Goal: Information Seeking & Learning: Learn about a topic

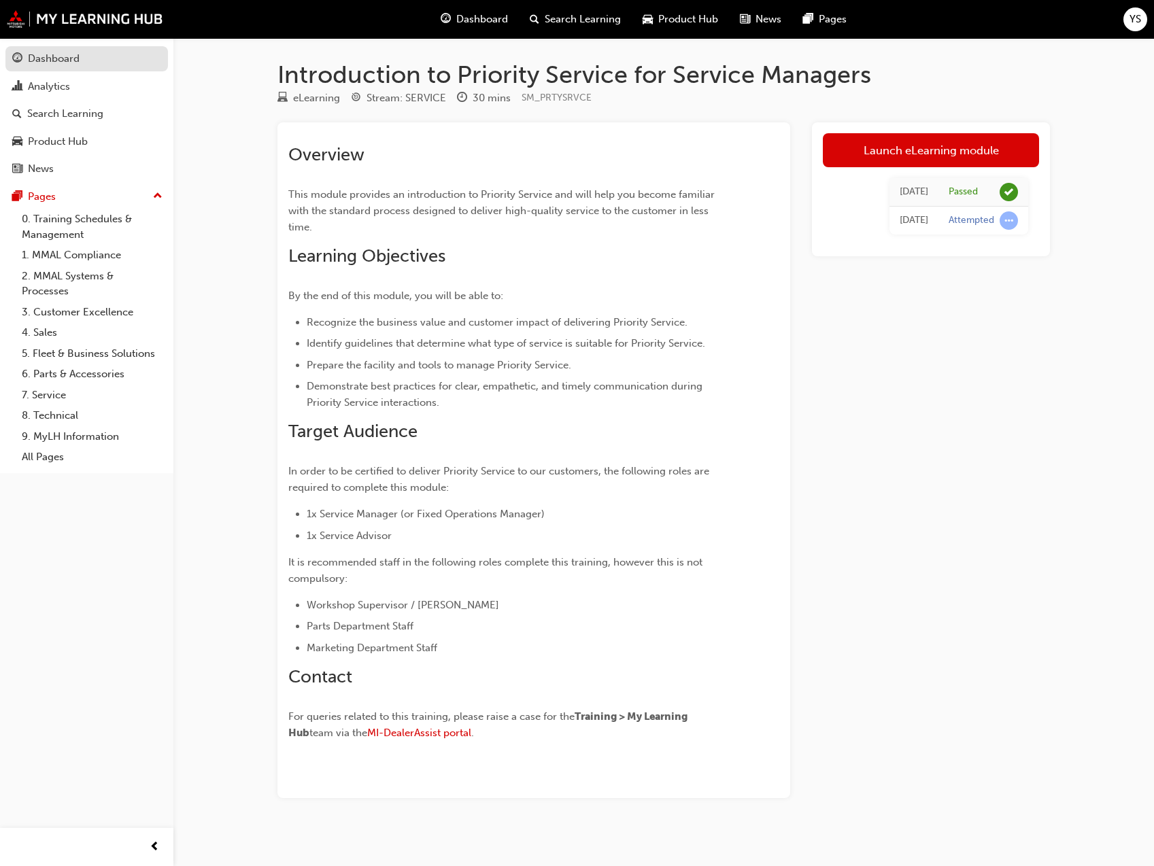
click at [126, 50] on div "Dashboard" at bounding box center [86, 58] width 149 height 17
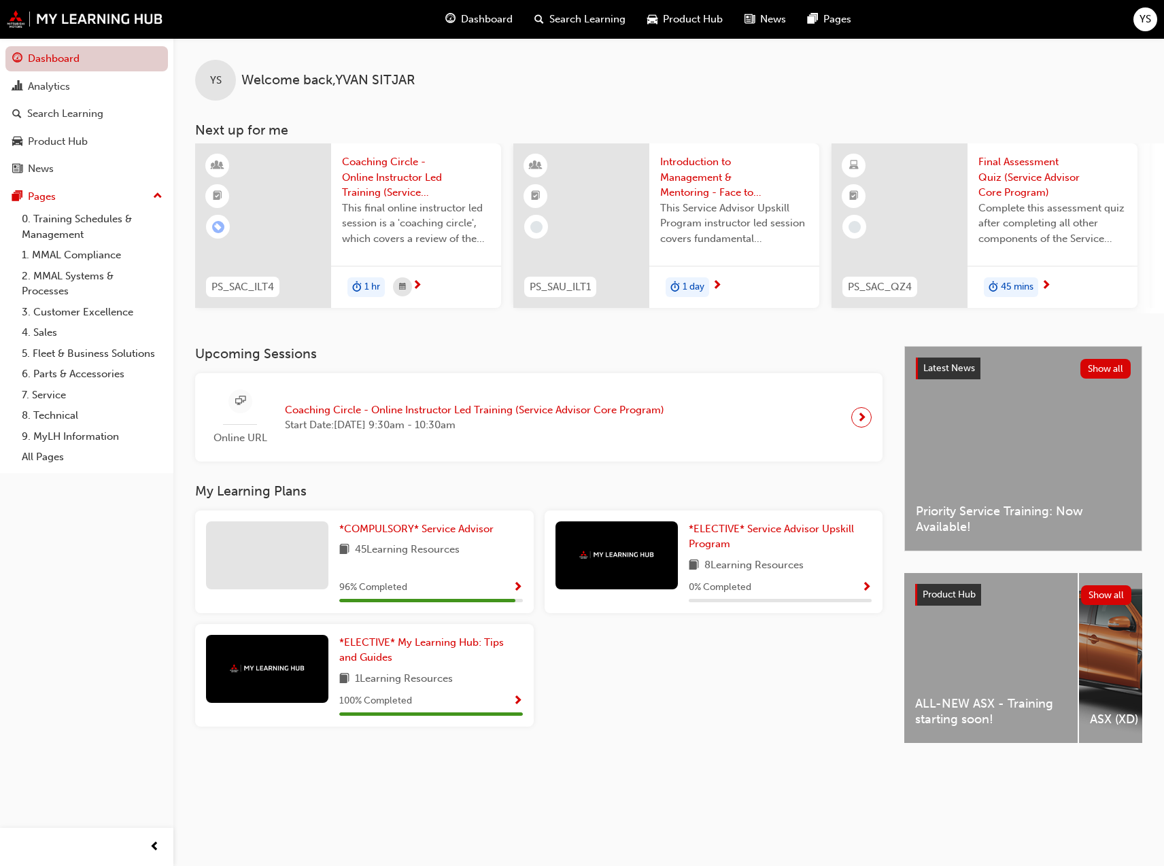
click at [101, 69] on link "Dashboard" at bounding box center [86, 58] width 162 height 25
click at [97, 97] on link "Analytics" at bounding box center [86, 86] width 162 height 25
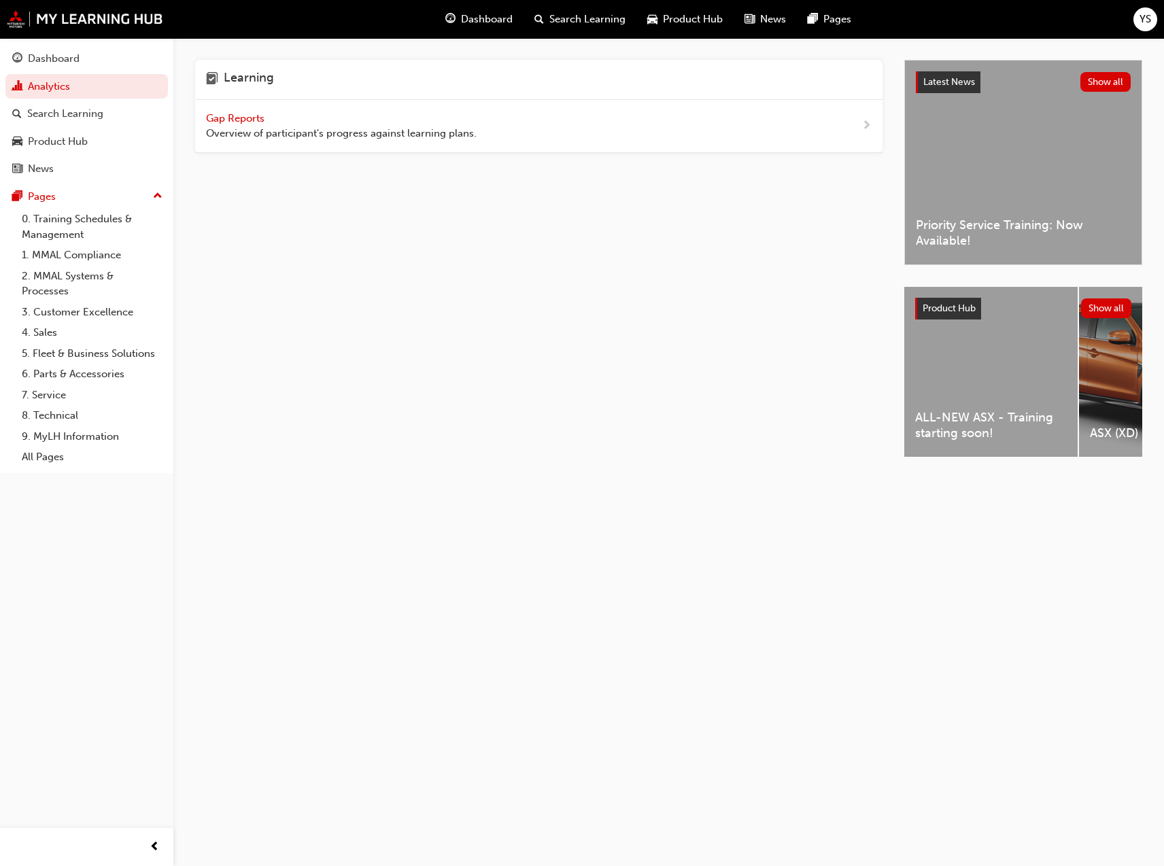
click at [256, 114] on span "Gap Reports" at bounding box center [236, 118] width 61 height 12
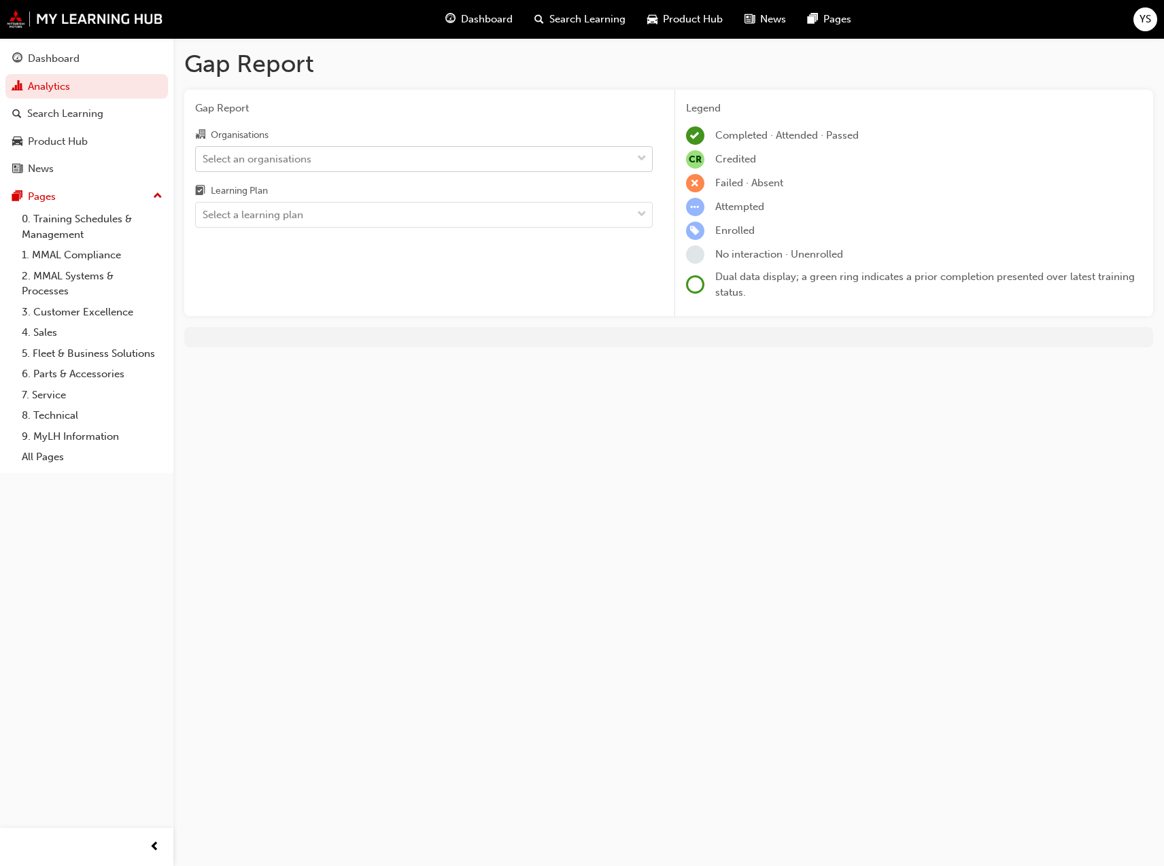
click at [551, 156] on div "Select an organisations" at bounding box center [414, 159] width 436 height 24
click at [204, 156] on input "Organisations Select an organisations" at bounding box center [203, 158] width 1 height 12
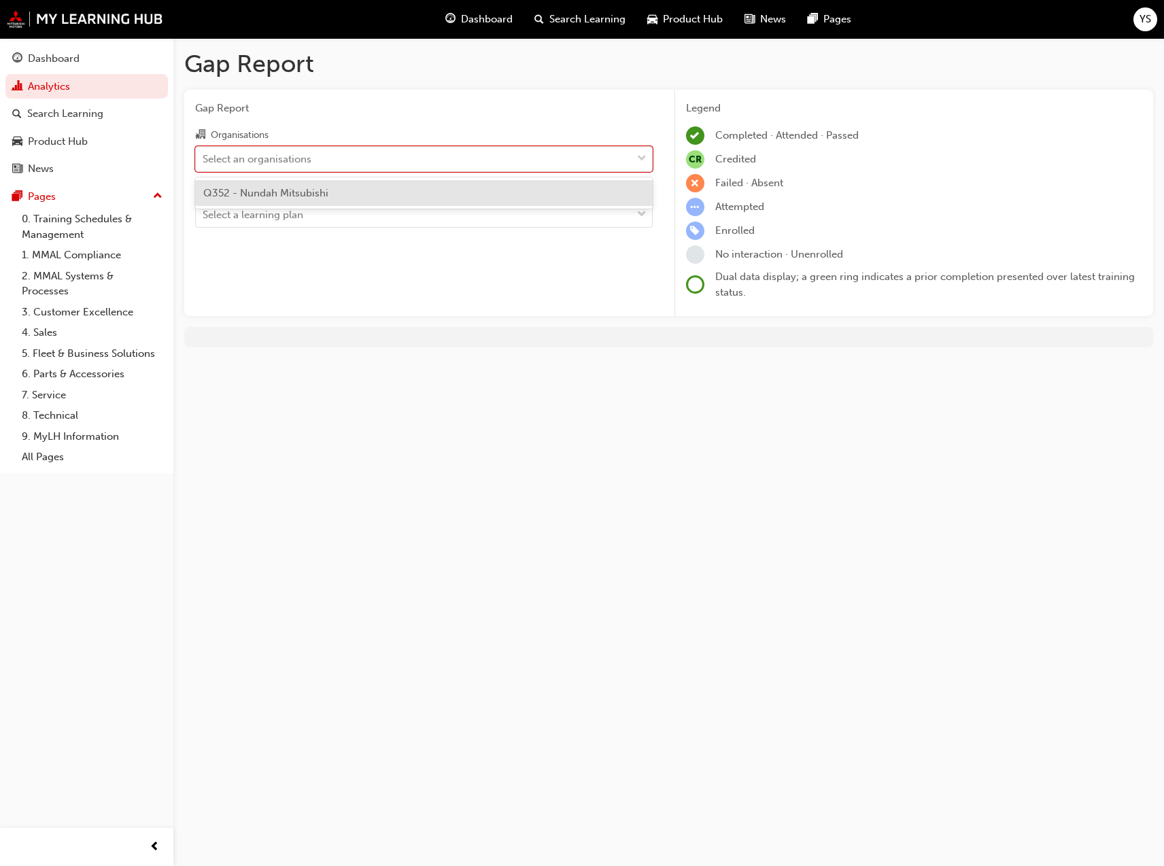
click at [498, 196] on div "Q352 - Nundah Mitsubishi" at bounding box center [424, 193] width 458 height 27
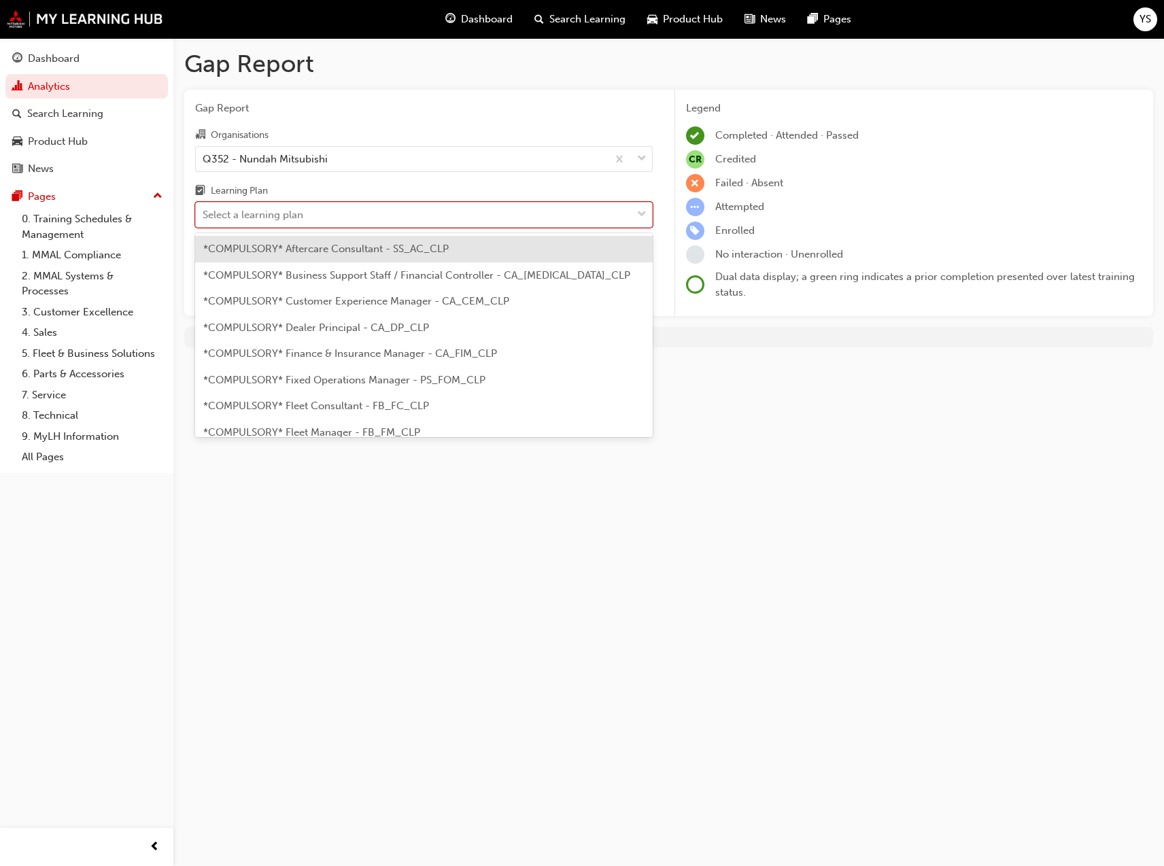
click at [479, 216] on div "Select a learning plan" at bounding box center [414, 215] width 436 height 24
click at [204, 216] on input "Learning Plan option *COMPULSORY* Aftercare Consultant - SS_AC_CLP focused, 1 o…" at bounding box center [203, 215] width 1 height 12
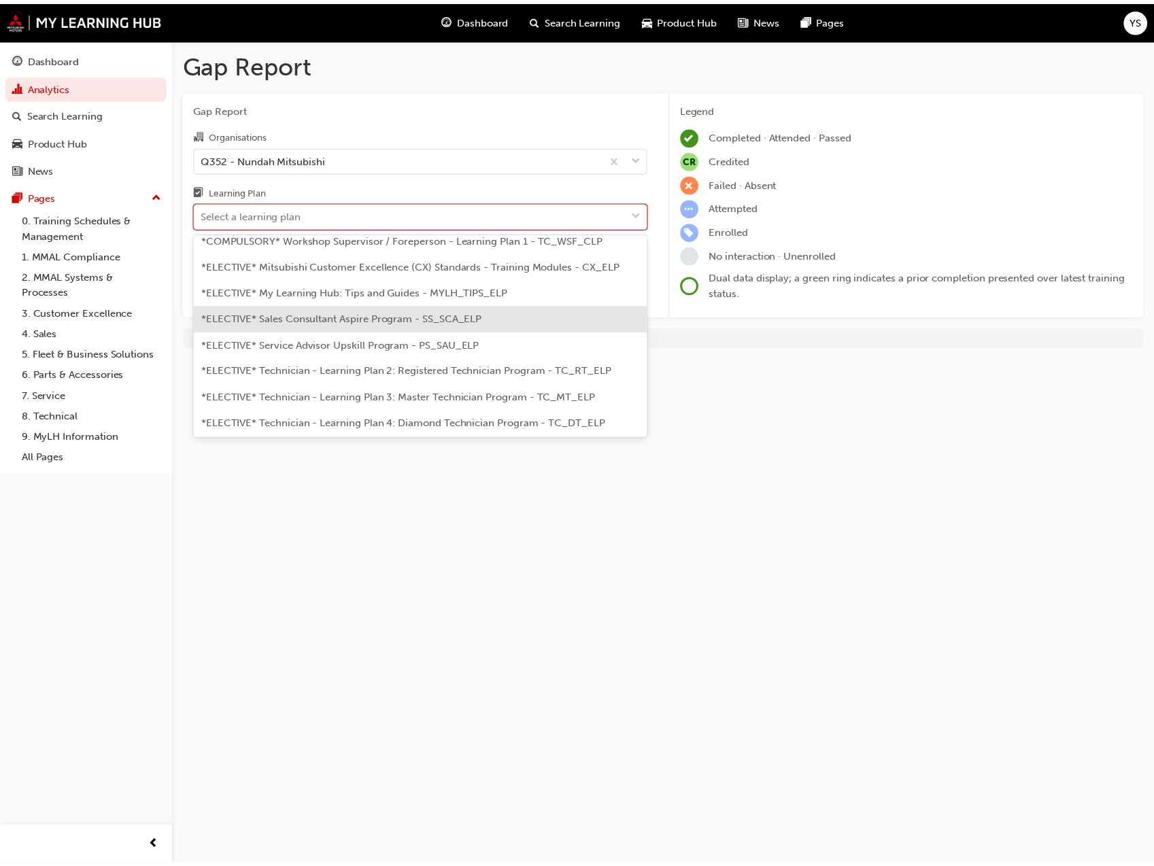
scroll to position [666, 0]
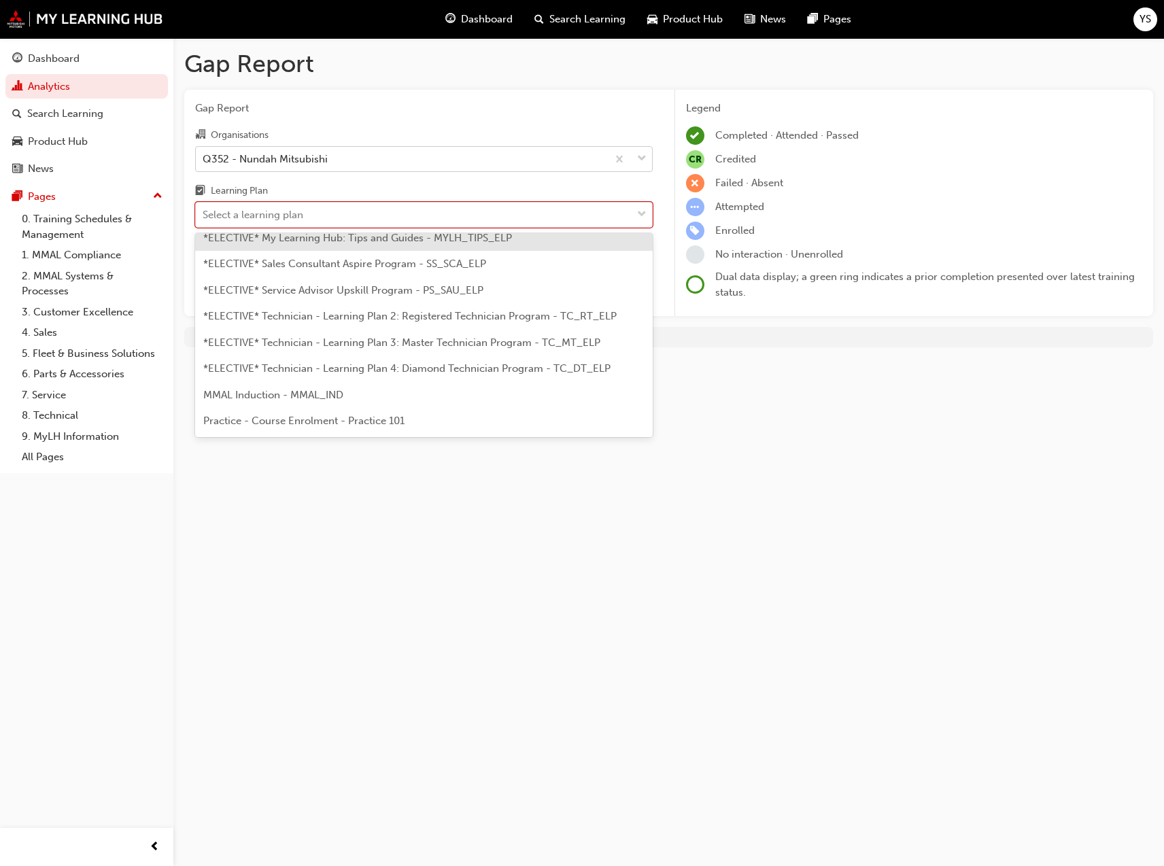
click at [303, 160] on div "Q352 - Nundah Mitsubishi" at bounding box center [265, 159] width 125 height 16
click at [204, 160] on input "Organisations Q352 - Nundah Mitsubishi" at bounding box center [203, 158] width 1 height 12
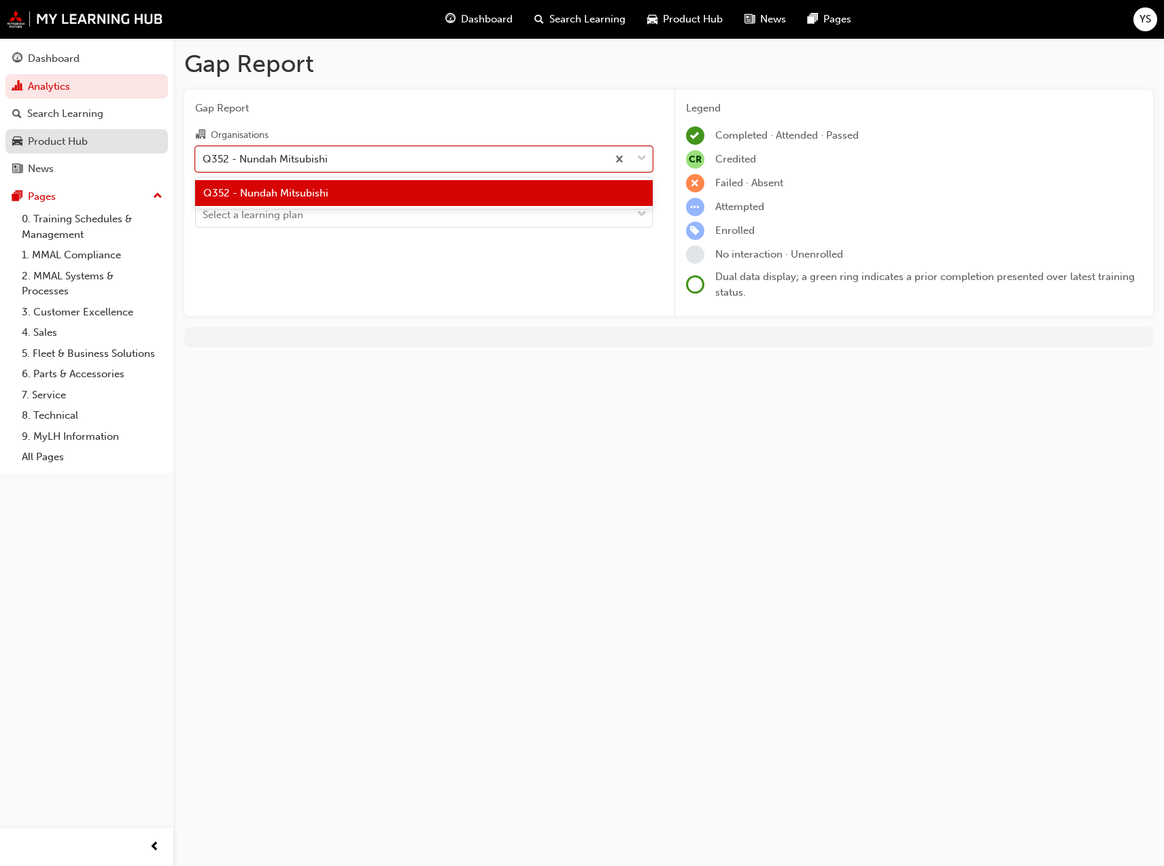
click at [108, 129] on link "Product Hub" at bounding box center [86, 141] width 162 height 25
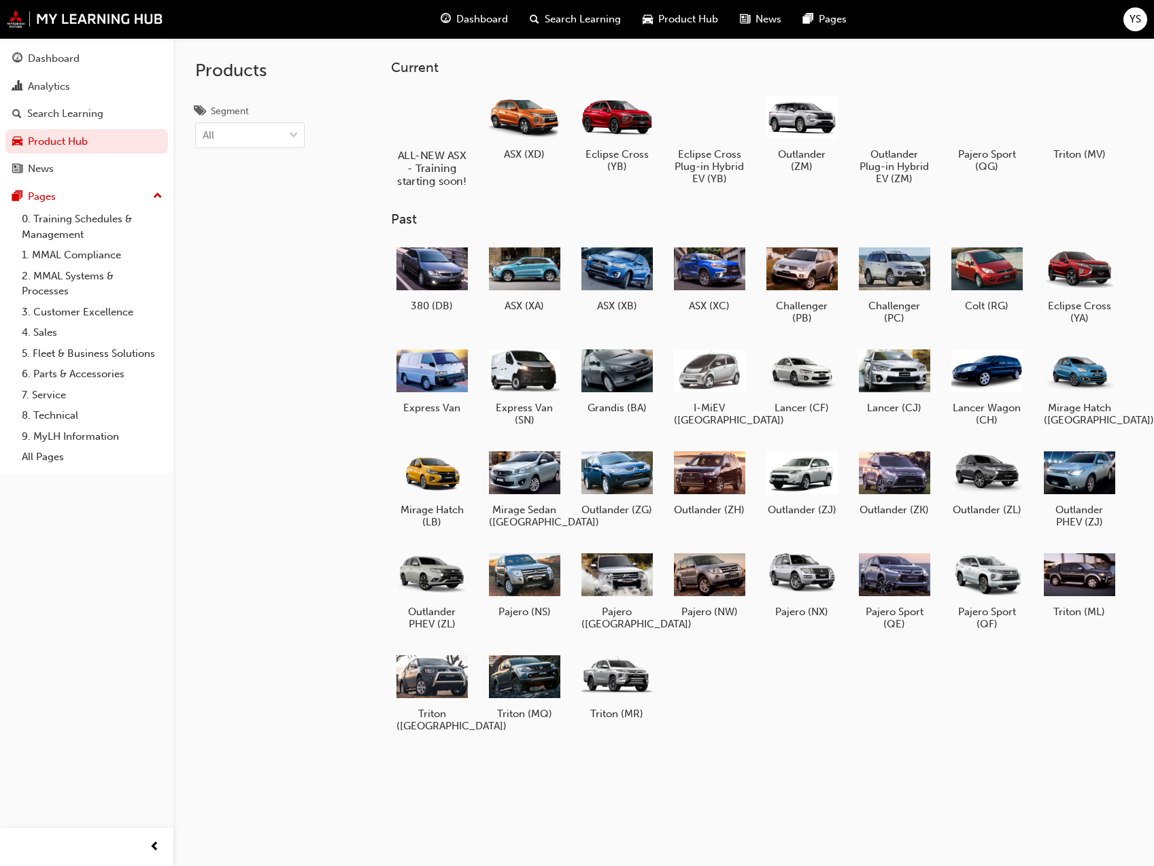
click at [415, 139] on div at bounding box center [431, 116] width 75 height 54
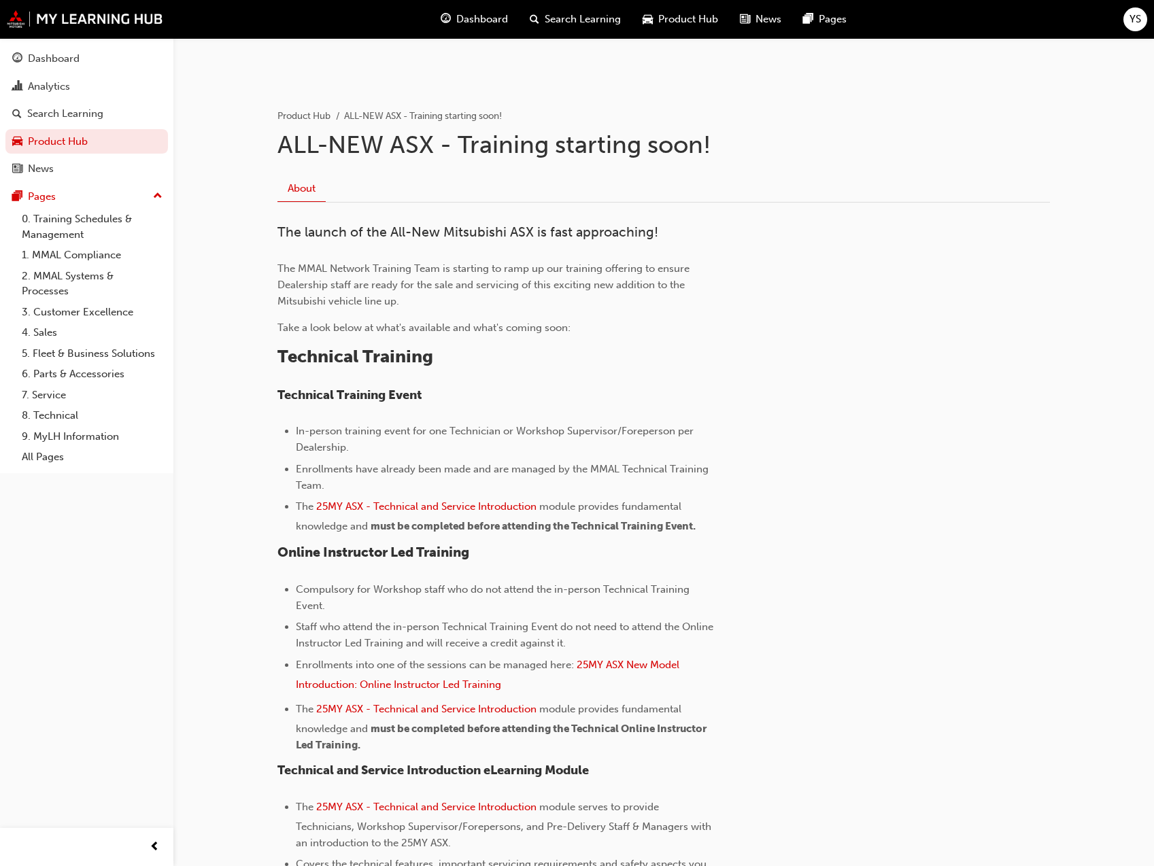
scroll to position [150, 0]
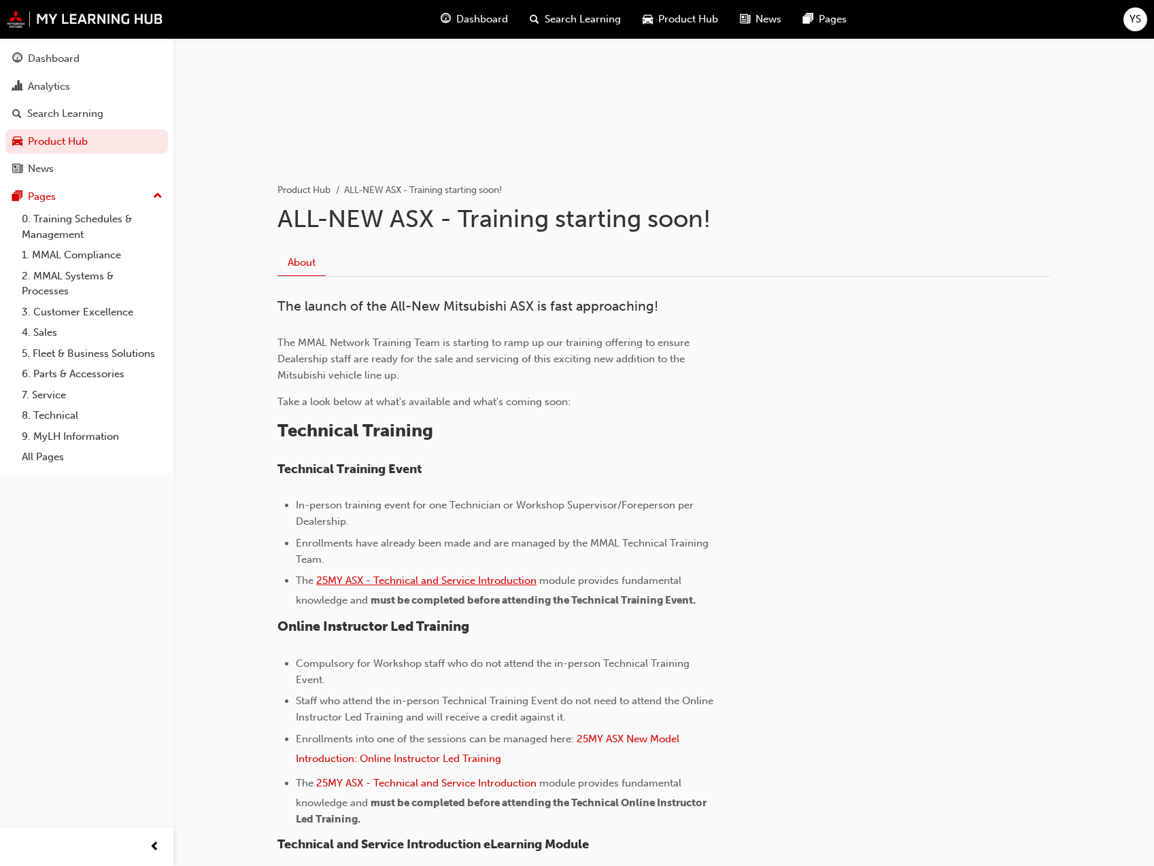
click at [479, 583] on span "25MY ASX - Technical and Service Introduction" at bounding box center [426, 580] width 220 height 12
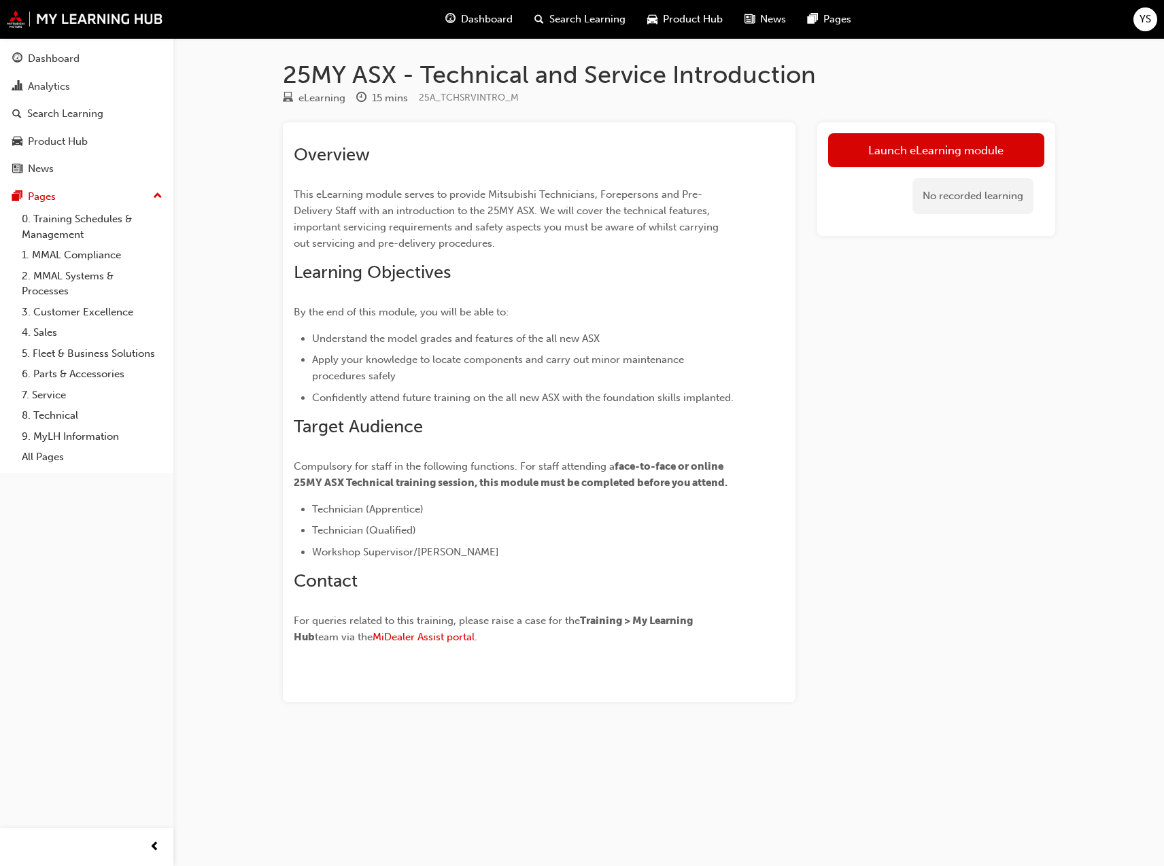
click at [84, 154] on button "Dashboard Analytics Search Learning Product Hub News Pages" at bounding box center [86, 114] width 162 height 141
click at [84, 148] on div "Product Hub" at bounding box center [86, 141] width 149 height 17
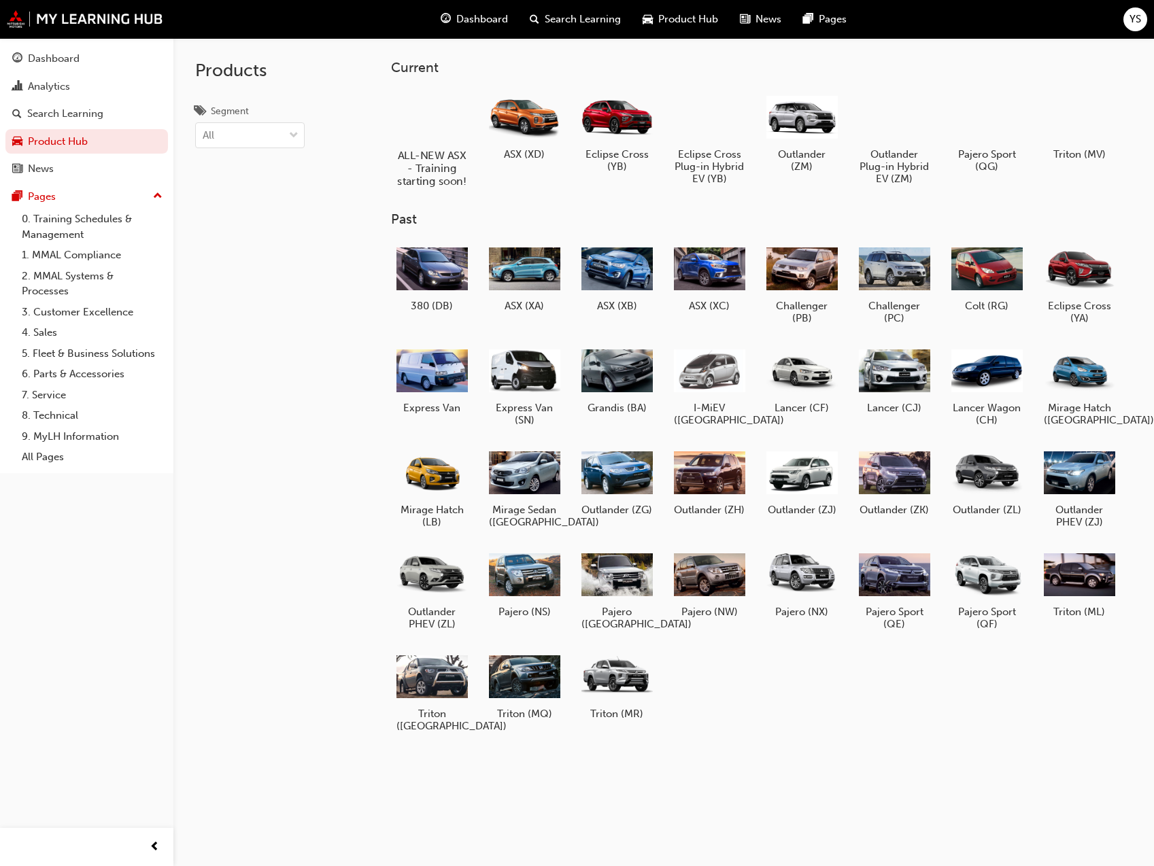
click at [411, 126] on div at bounding box center [431, 116] width 75 height 54
